Goal: Task Accomplishment & Management: Use online tool/utility

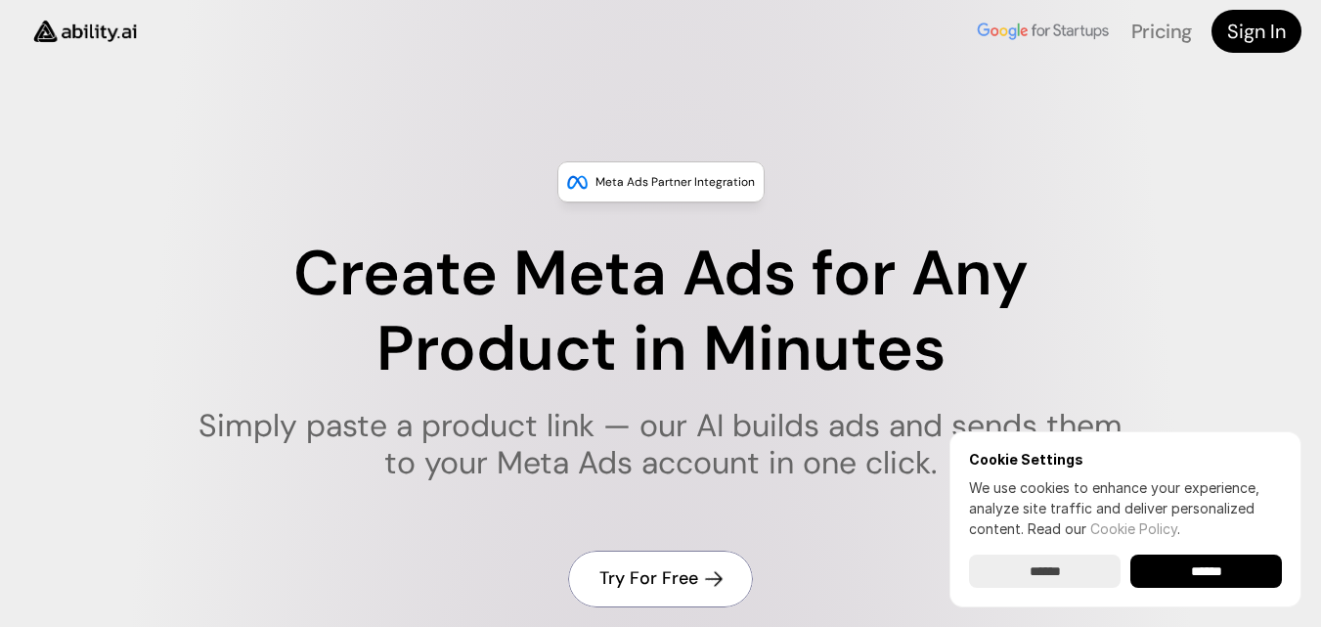
click at [682, 585] on h4 "Try For Free" at bounding box center [649, 578] width 99 height 24
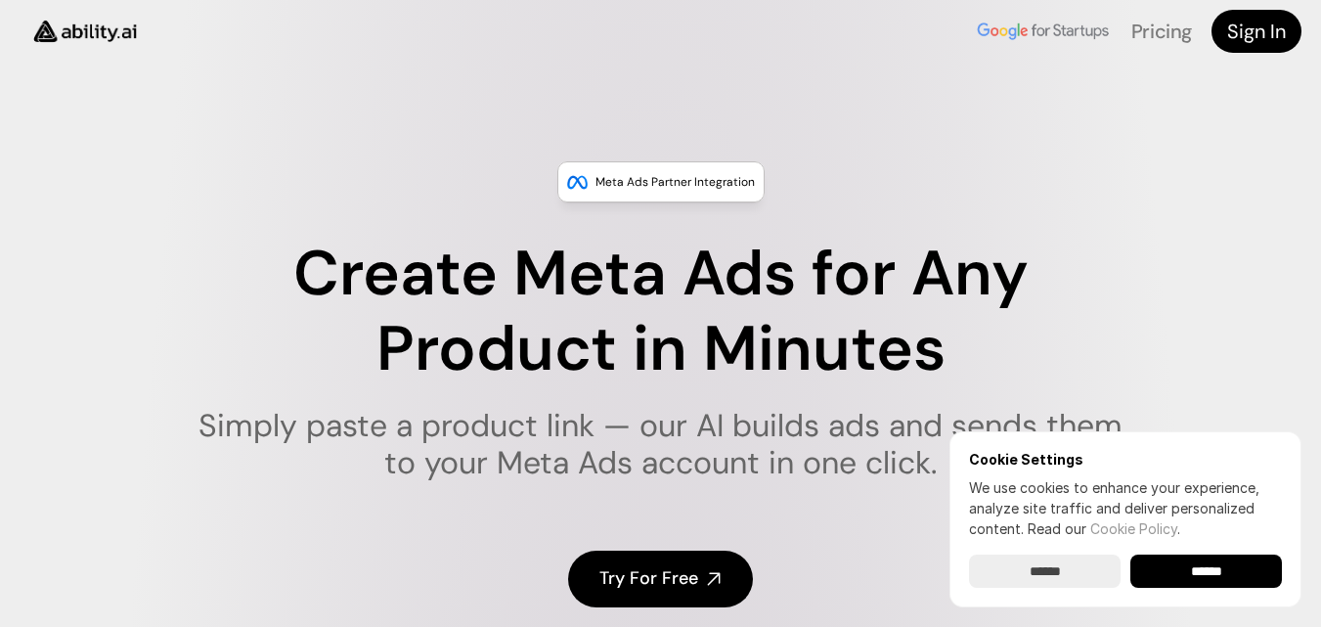
click at [1191, 571] on input "******" at bounding box center [1207, 571] width 152 height 33
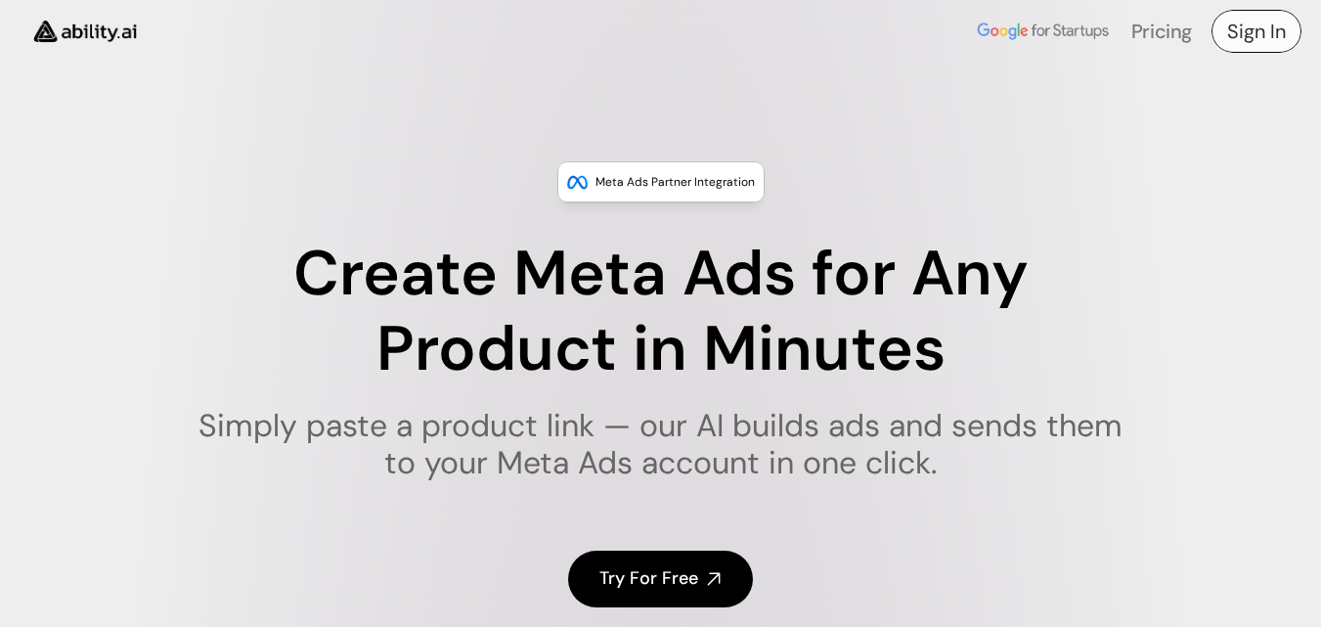
click at [1251, 24] on h4 "Sign In" at bounding box center [1257, 31] width 59 height 27
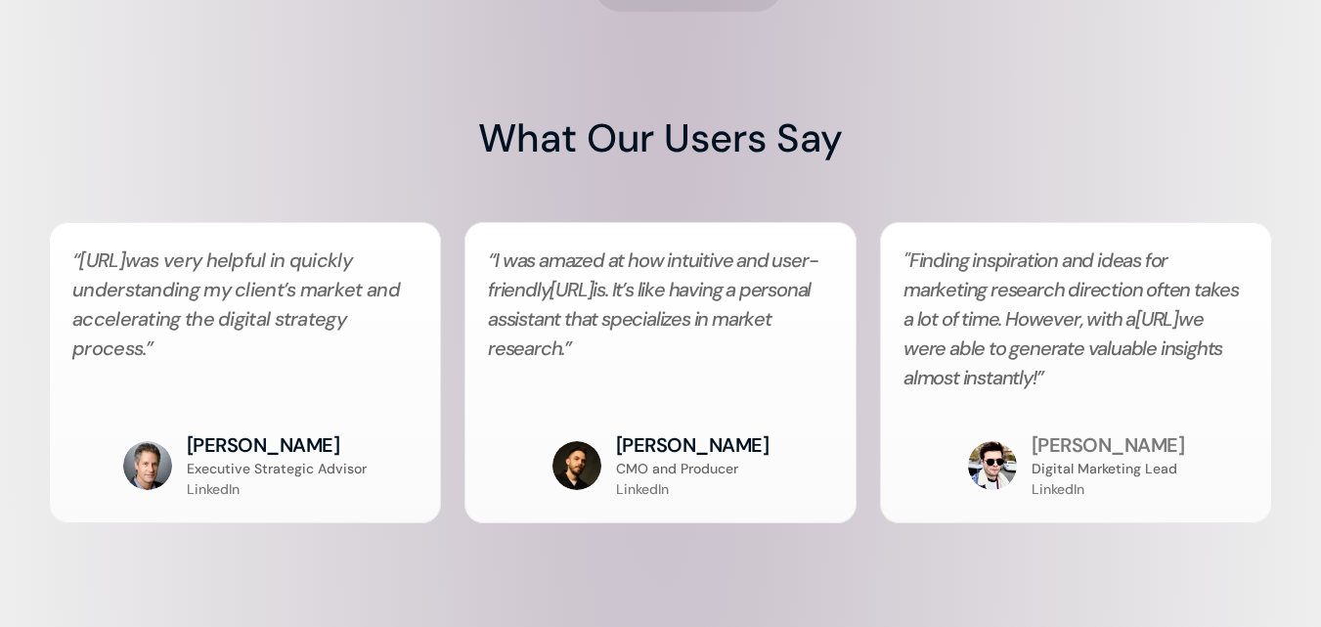
scroll to position [4989, 0]
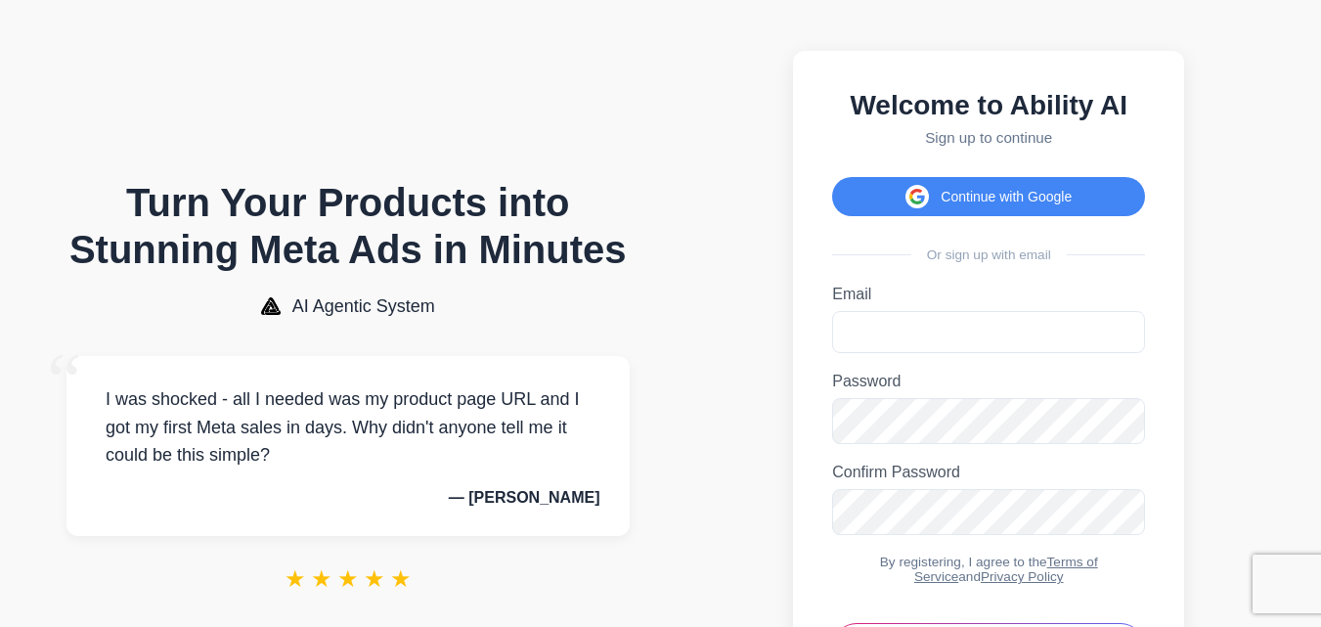
click at [1015, 164] on div "Welcome to Ability AI Sign up to continue Continue with Google Or sign up with …" at bounding box center [988, 400] width 391 height 699
click at [1028, 191] on button "Continue with Google" at bounding box center [988, 196] width 313 height 39
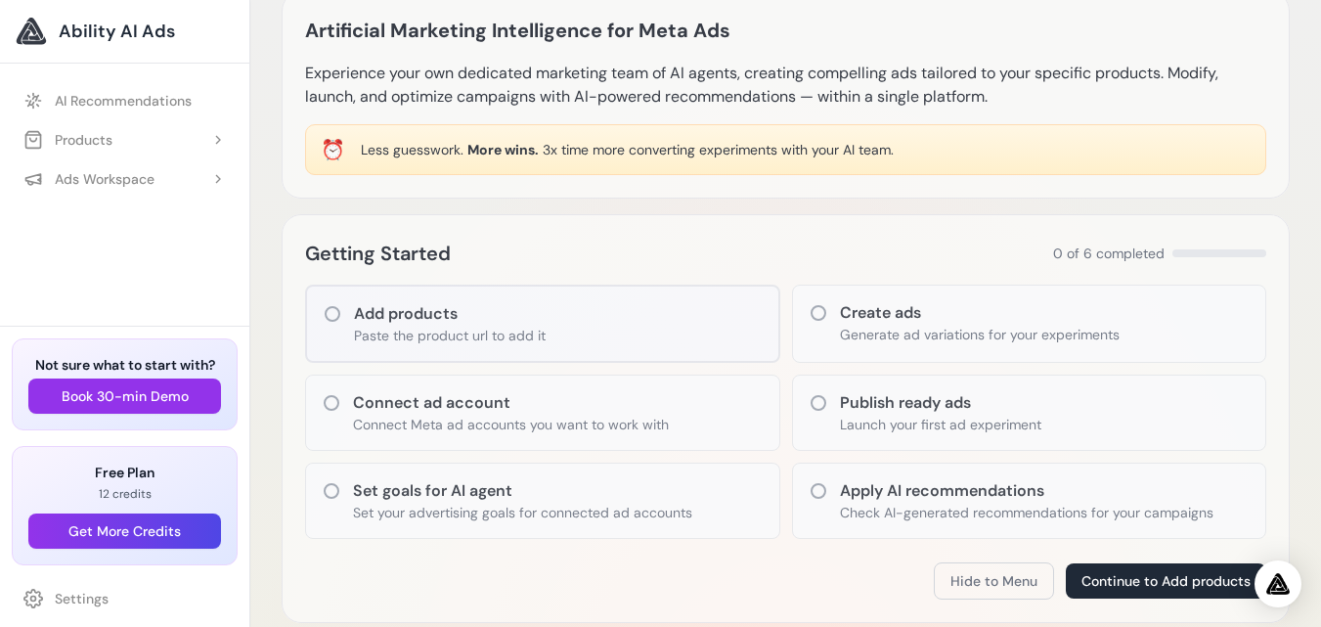
scroll to position [98, 0]
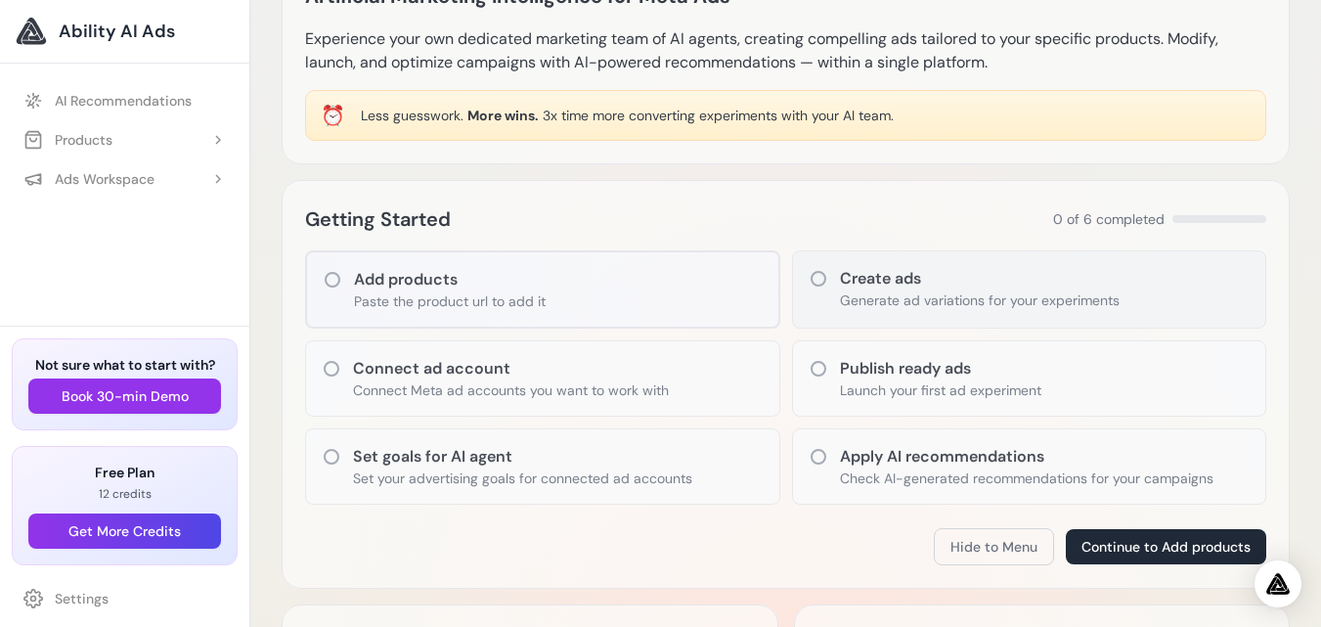
click at [913, 291] on p "Generate ad variations for your experiments" at bounding box center [980, 301] width 280 height 20
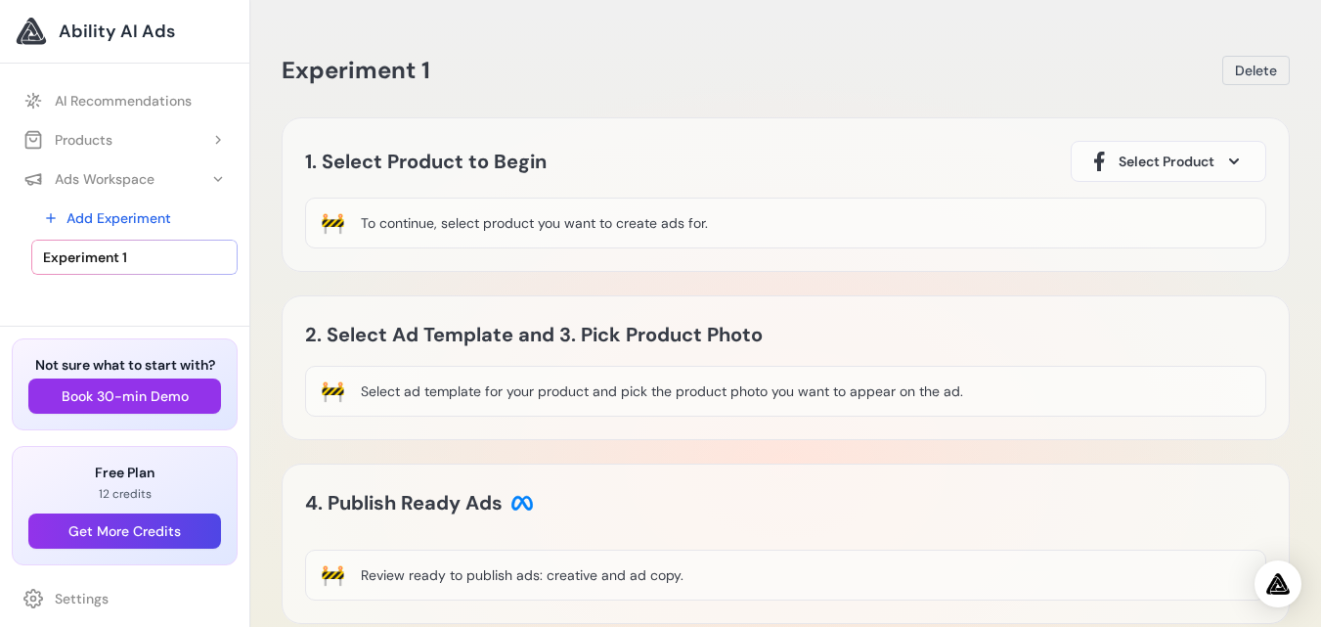
click at [660, 217] on div "To continue, select product you want to create ads for." at bounding box center [534, 223] width 347 height 20
click at [649, 226] on div "To continue, select product you want to create ads for." at bounding box center [534, 223] width 347 height 20
click at [1185, 163] on span "Select Product" at bounding box center [1167, 162] width 96 height 20
click at [1236, 157] on span at bounding box center [1234, 161] width 23 height 23
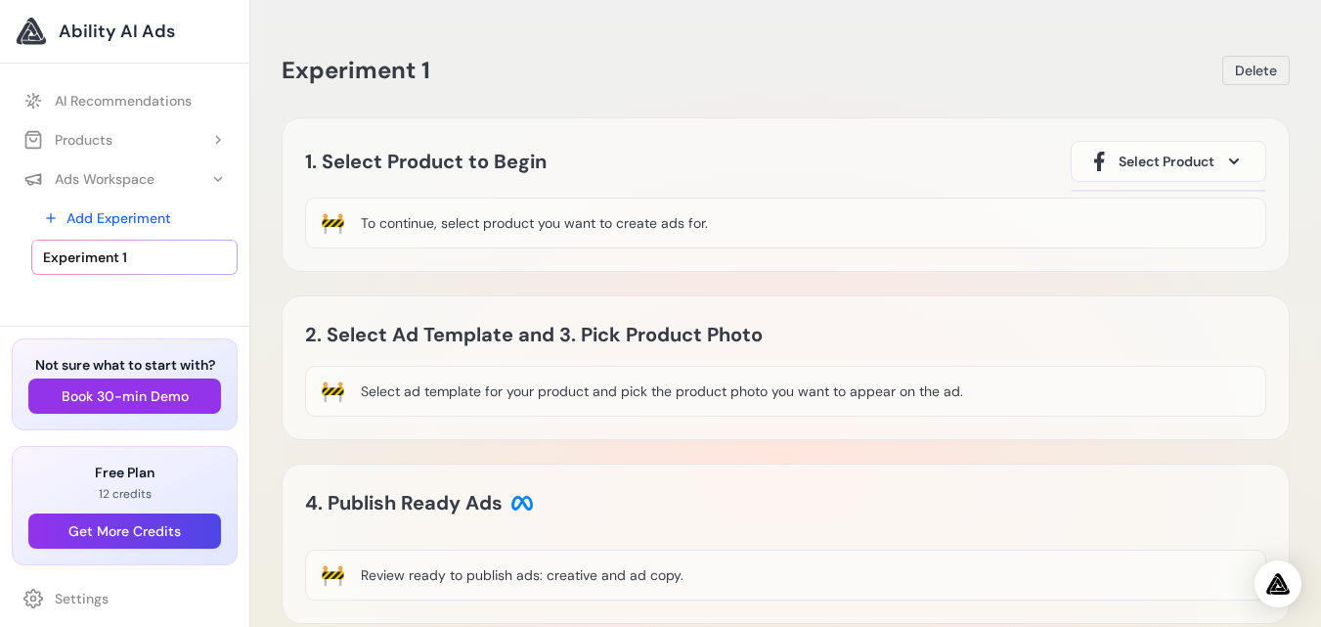
click at [1236, 157] on span at bounding box center [1234, 161] width 23 height 23
click at [336, 224] on div "🚧" at bounding box center [333, 222] width 24 height 27
click at [424, 224] on div "To continue, select product you want to create ads for." at bounding box center [534, 223] width 347 height 20
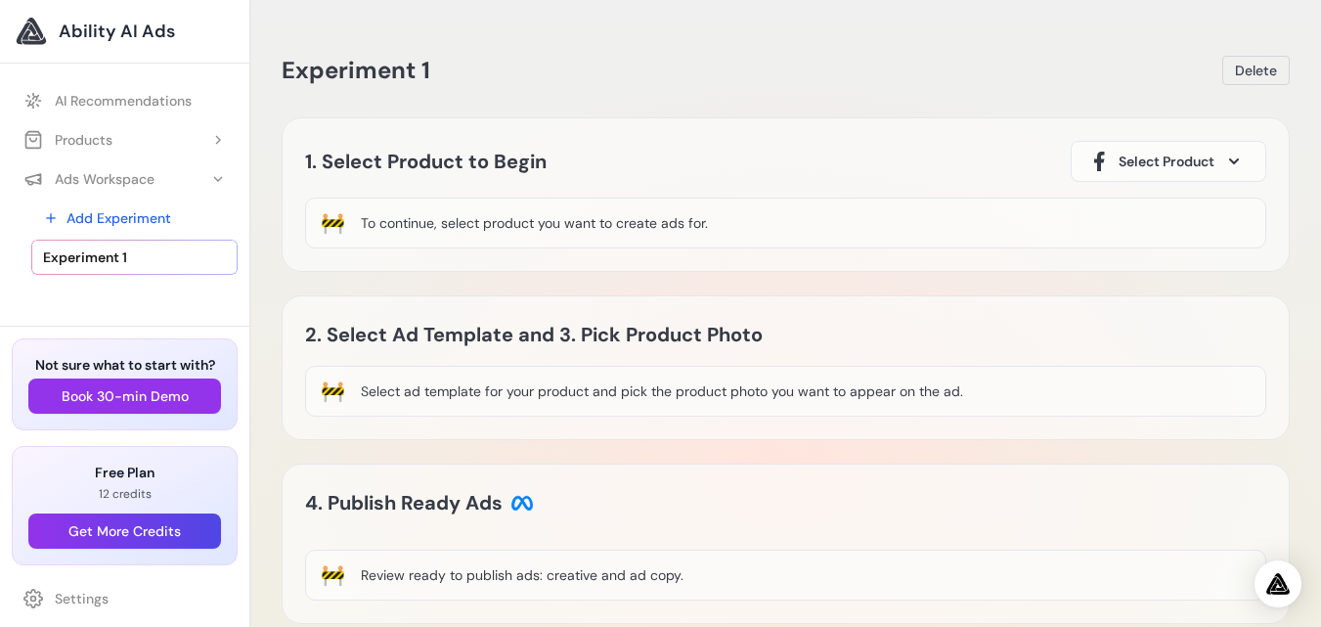
click at [707, 235] on div "🚧 To continue, select product you want to create ads for." at bounding box center [786, 223] width 962 height 51
click at [1178, 161] on span "Select Product" at bounding box center [1167, 162] width 96 height 20
drag, startPoint x: 1231, startPoint y: 149, endPoint x: 1239, endPoint y: 154, distance: 10.1
click at [1239, 154] on span at bounding box center [1234, 161] width 23 height 23
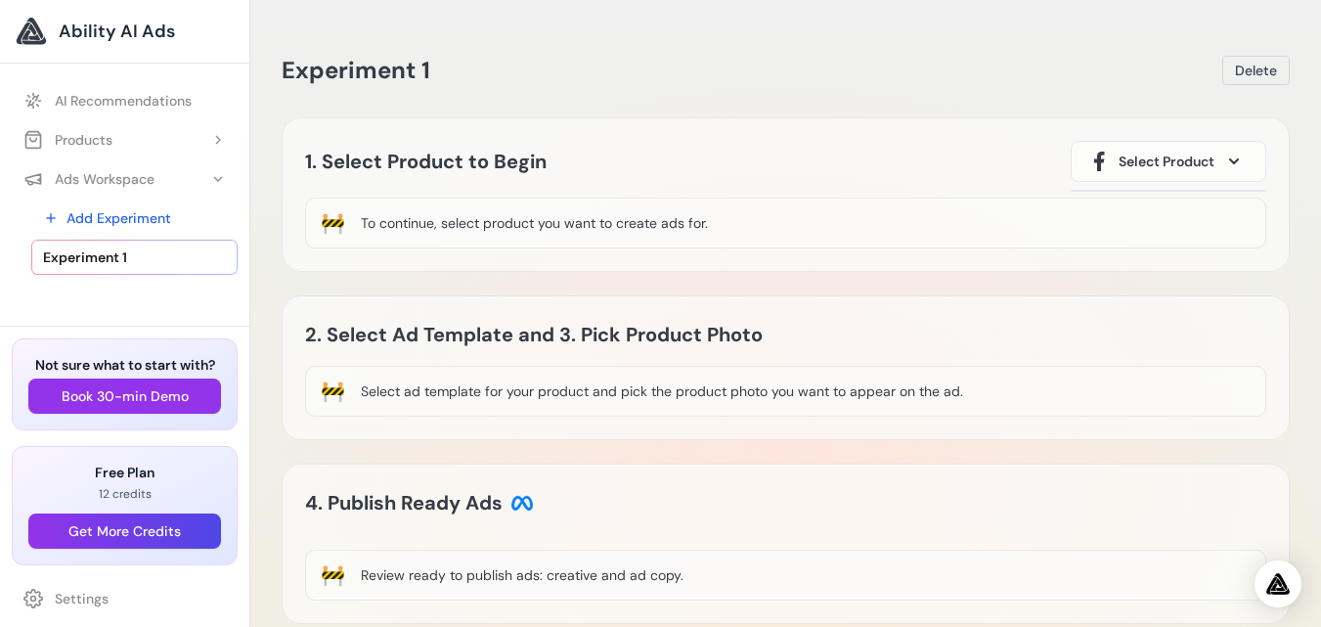
click at [1239, 154] on span at bounding box center [1234, 161] width 23 height 23
click at [1228, 187] on div "1. Select Product to Begin Select Product 🚧 To continue, select product you wan…" at bounding box center [786, 194] width 1008 height 155
drag, startPoint x: 337, startPoint y: 222, endPoint x: 759, endPoint y: 223, distance: 421.6
click at [761, 222] on div "🚧 To continue, select product you want to create ads for." at bounding box center [786, 223] width 962 height 51
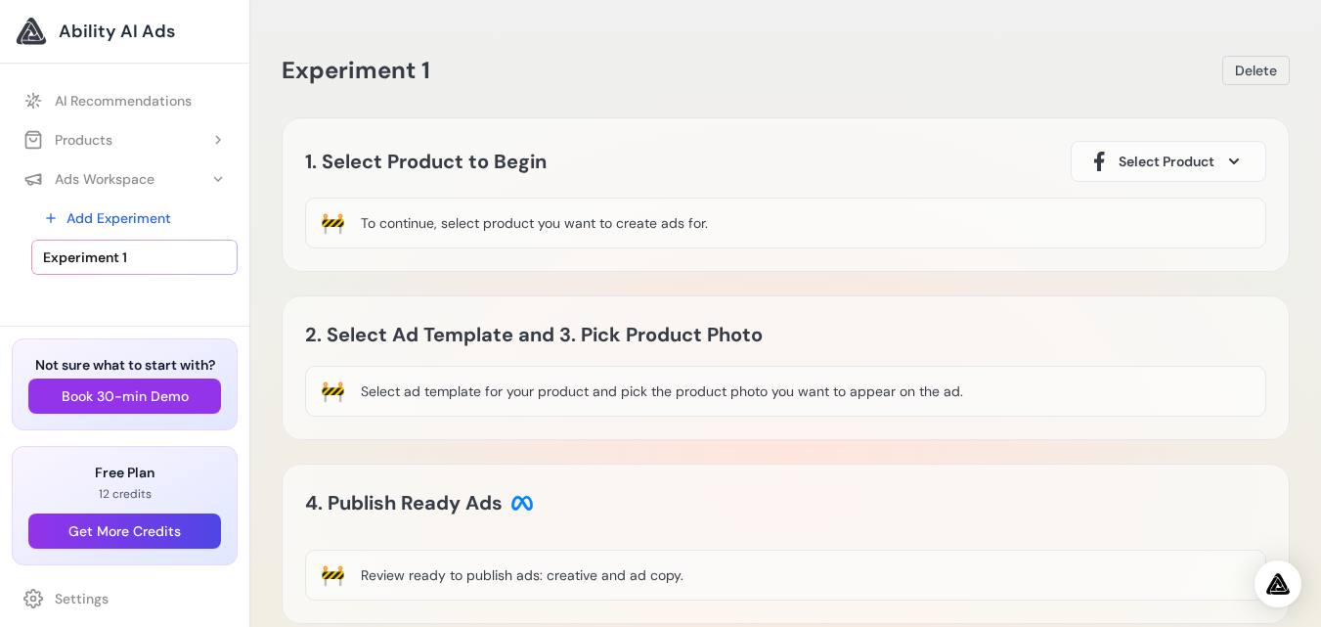
click at [759, 223] on div "🚧 To continue, select product you want to create ads for." at bounding box center [786, 223] width 962 height 51
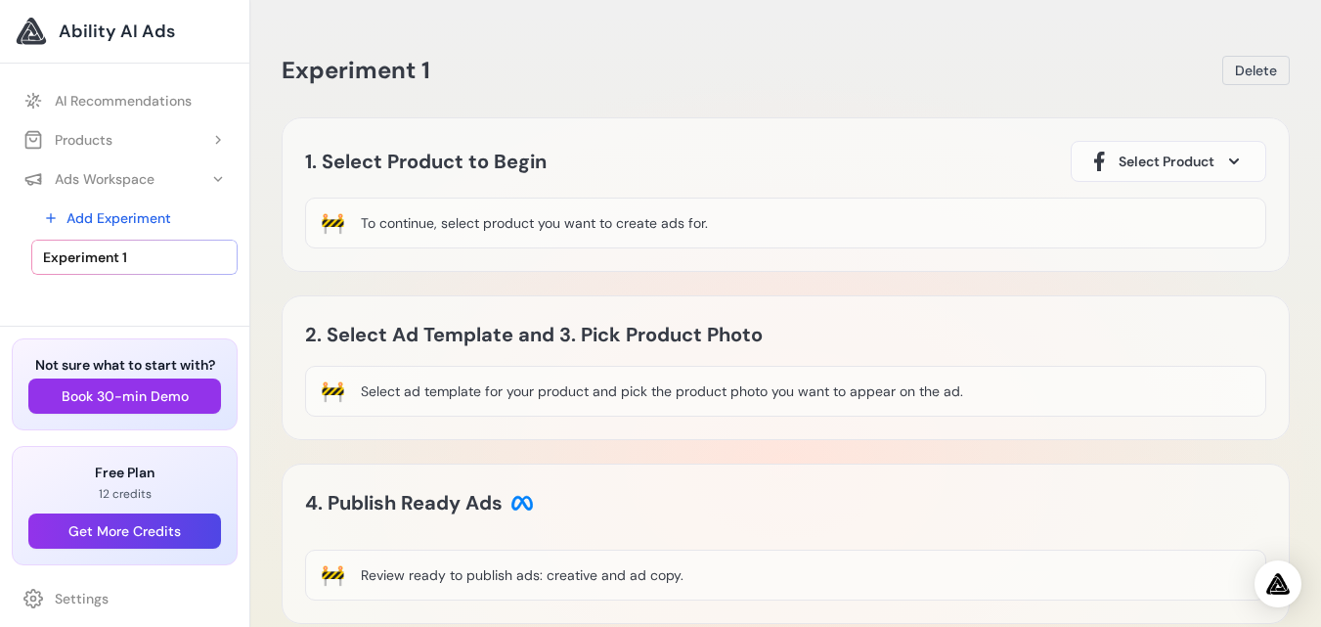
click at [694, 380] on div "🚧 Select ad template for your product and pick the product photo you want to ap…" at bounding box center [786, 391] width 962 height 51
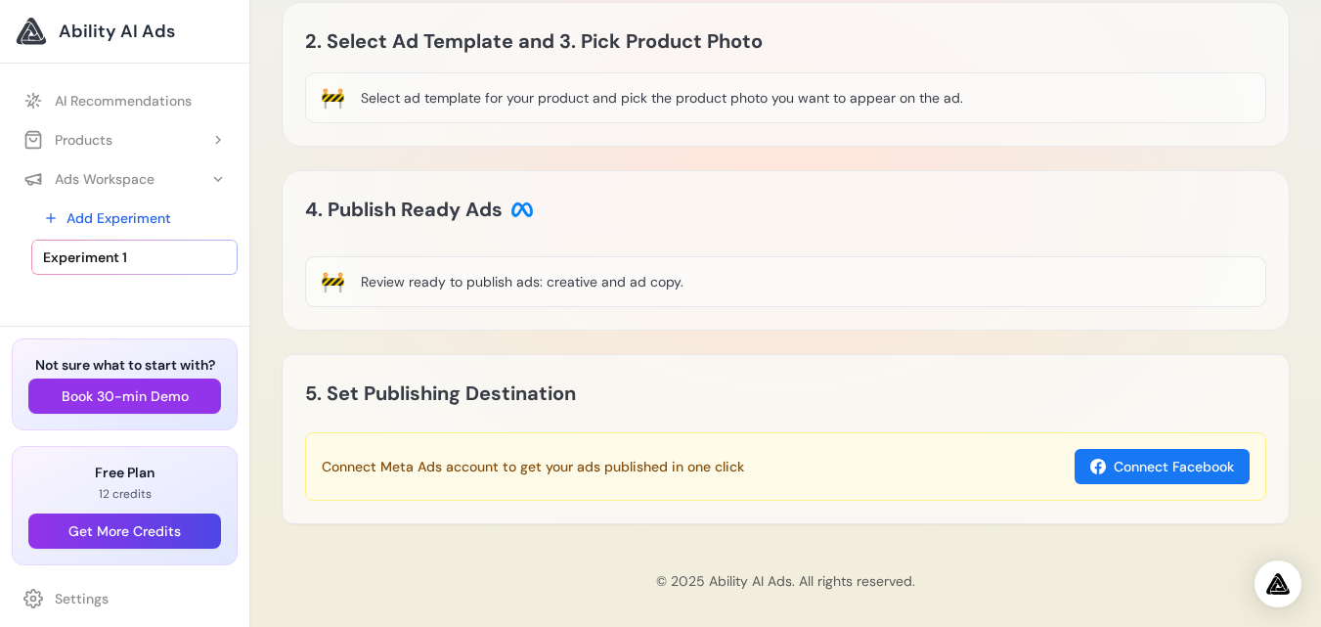
click at [596, 341] on div "Loading Experiment Processing experiment data... 1. Select Product to Begin Sel…" at bounding box center [786, 174] width 1008 height 700
click at [1169, 482] on button "Connect Facebook" at bounding box center [1162, 466] width 175 height 35
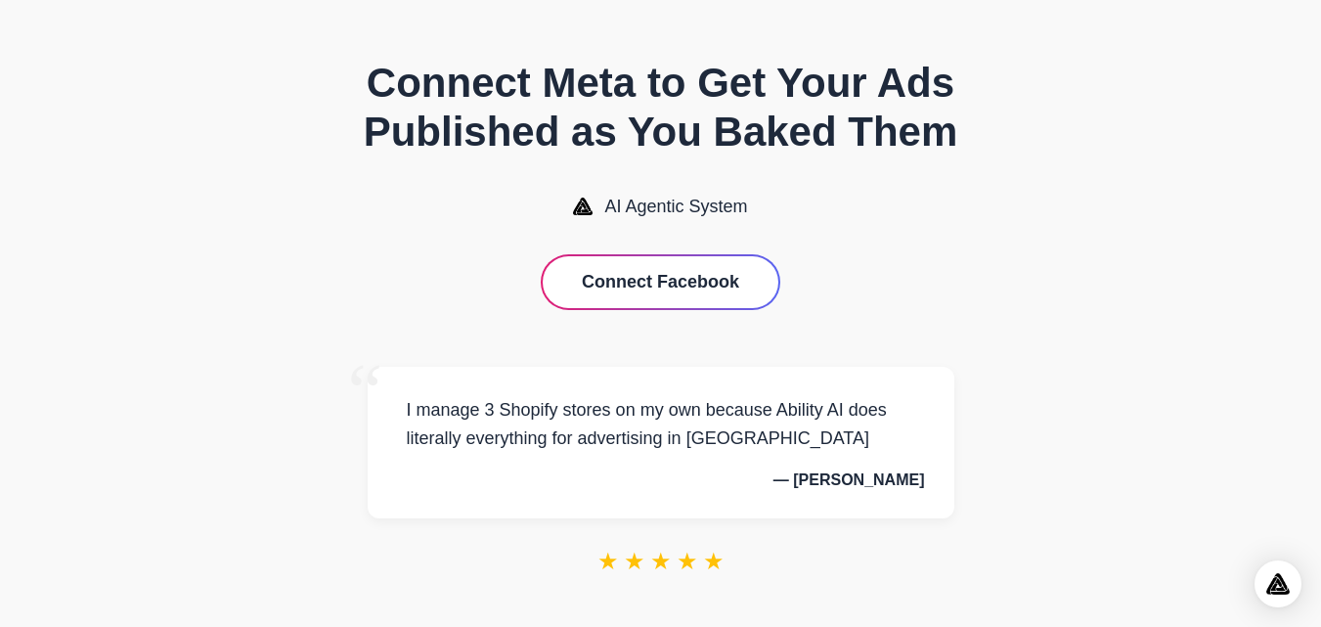
click at [754, 305] on button "Connect Facebook" at bounding box center [661, 282] width 236 height 52
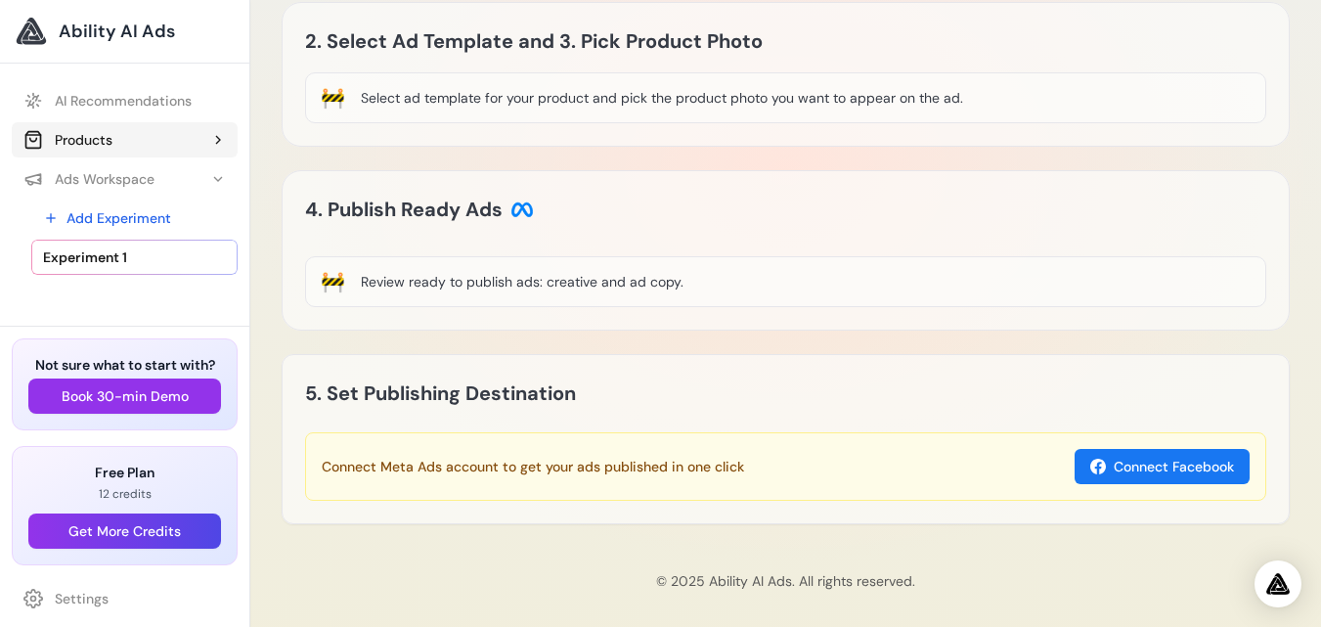
click at [138, 150] on button "Products" at bounding box center [125, 139] width 226 height 35
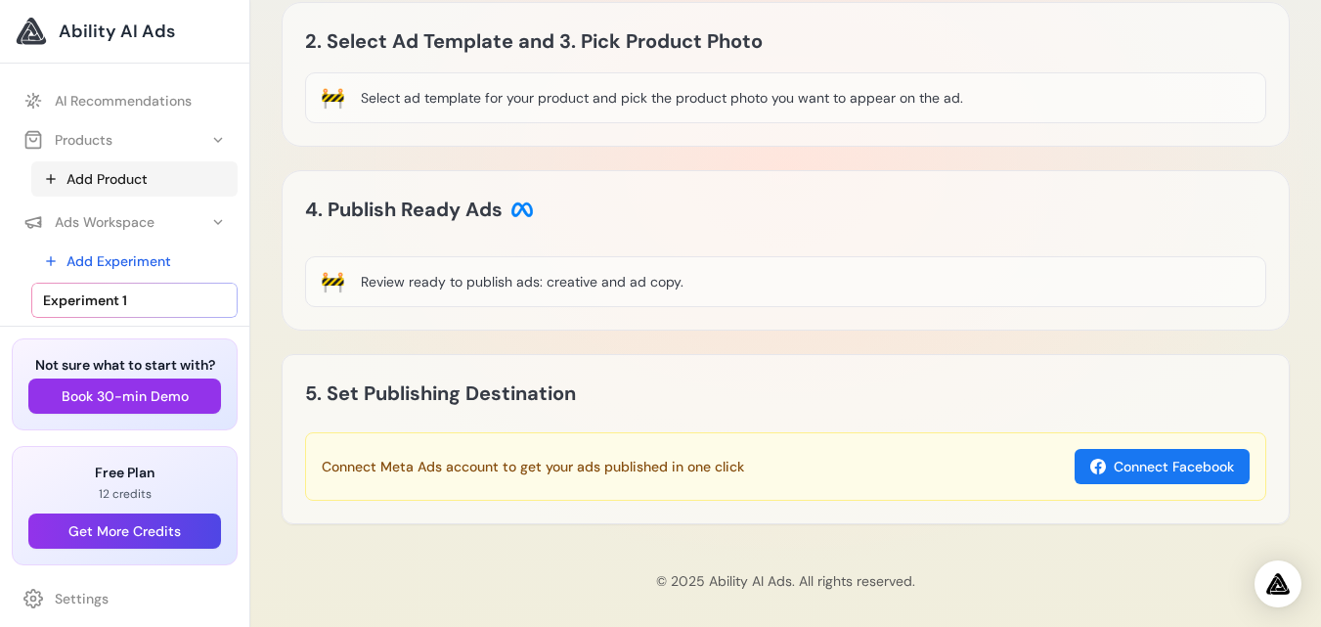
click at [131, 169] on link "Add Product" at bounding box center [134, 178] width 206 height 35
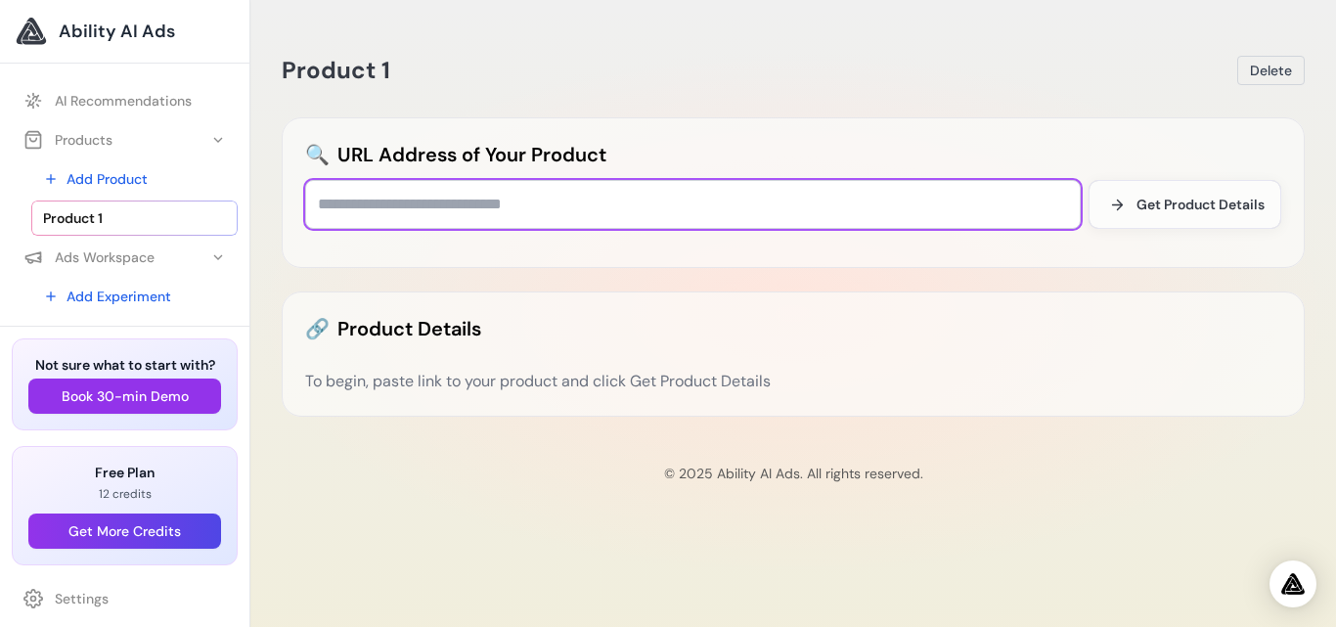
click at [454, 199] on input "text" at bounding box center [693, 204] width 776 height 49
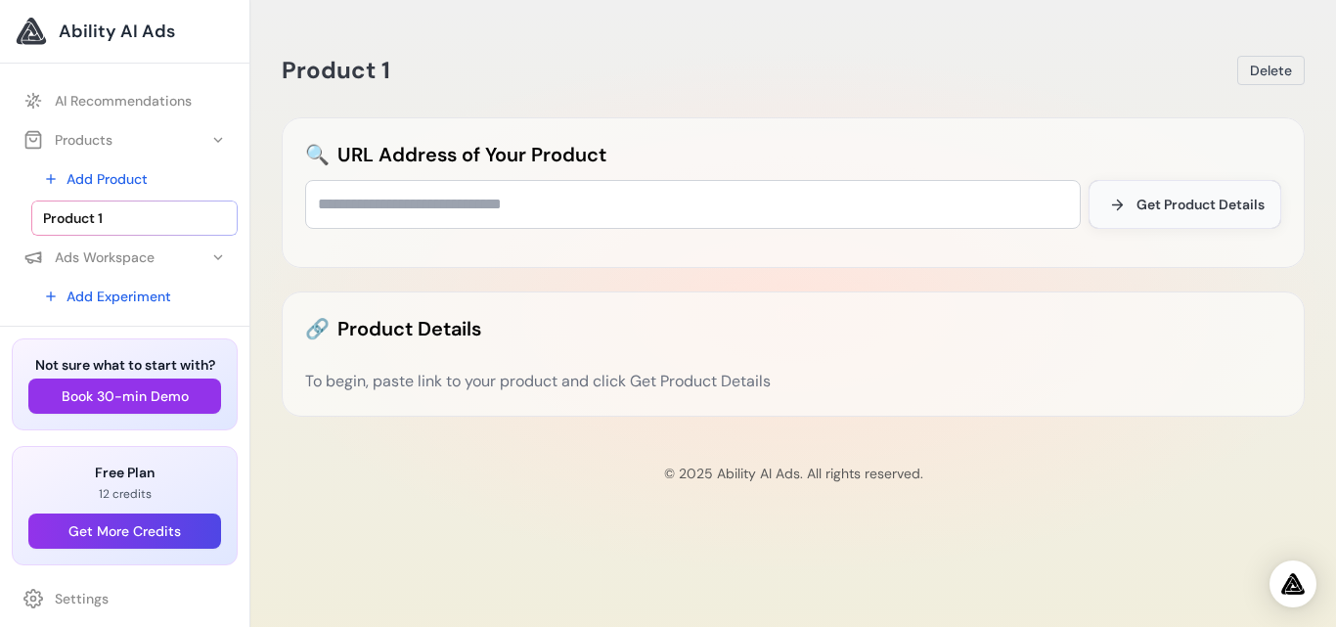
click at [1144, 202] on span "Get Product Details" at bounding box center [1201, 205] width 128 height 20
